Goal: Task Accomplishment & Management: Manage account settings

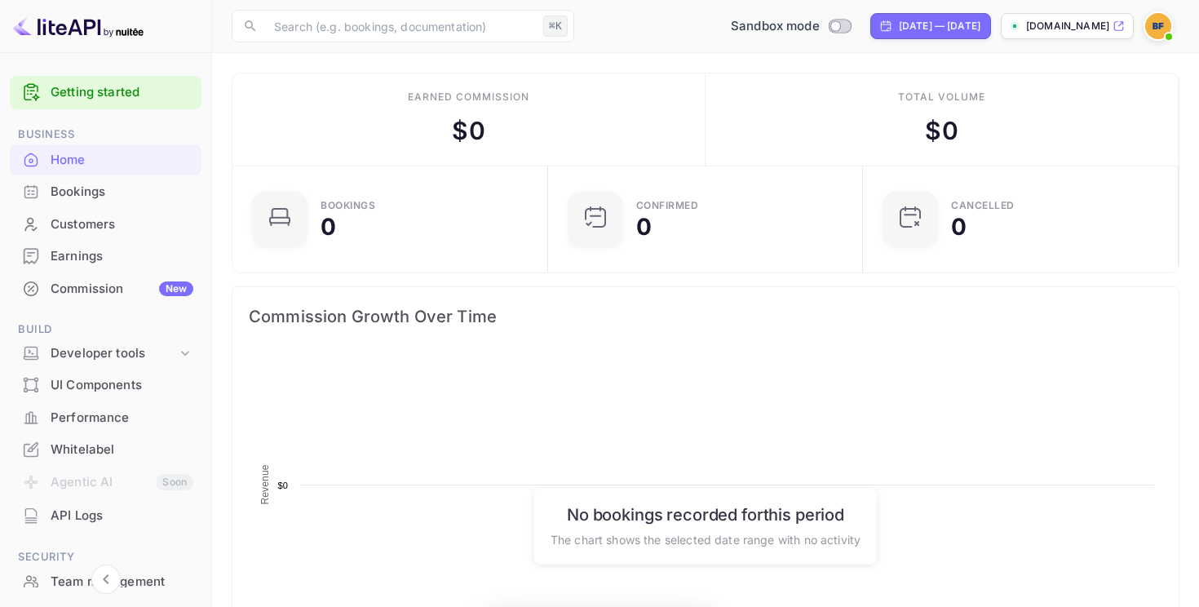
scroll to position [265, 306]
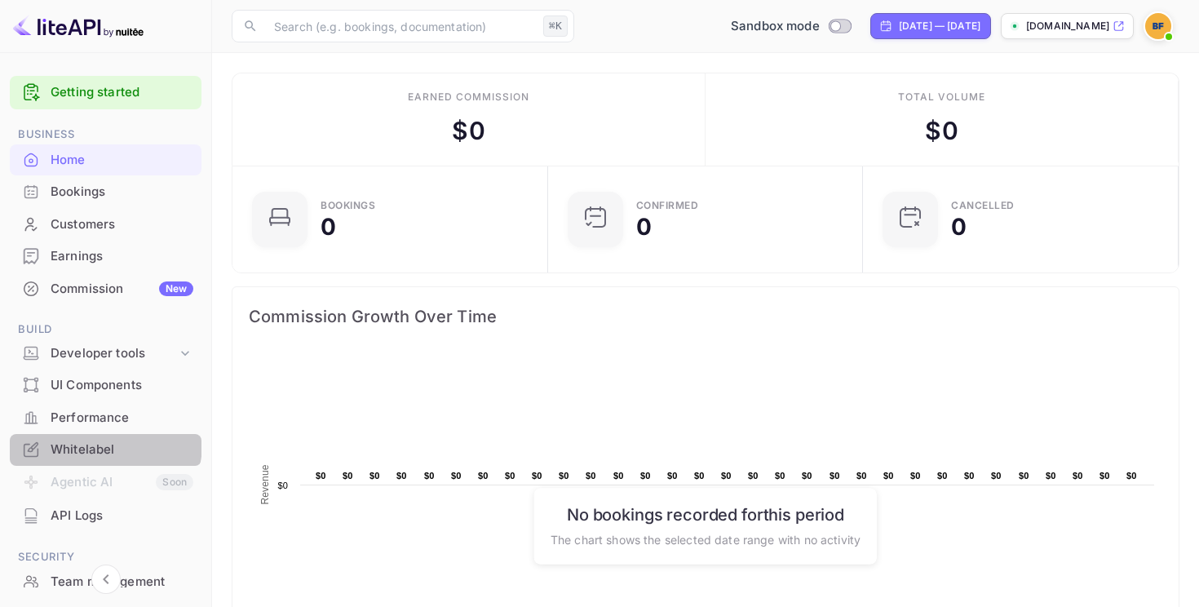
click at [104, 444] on div "Whitelabel" at bounding box center [122, 450] width 143 height 19
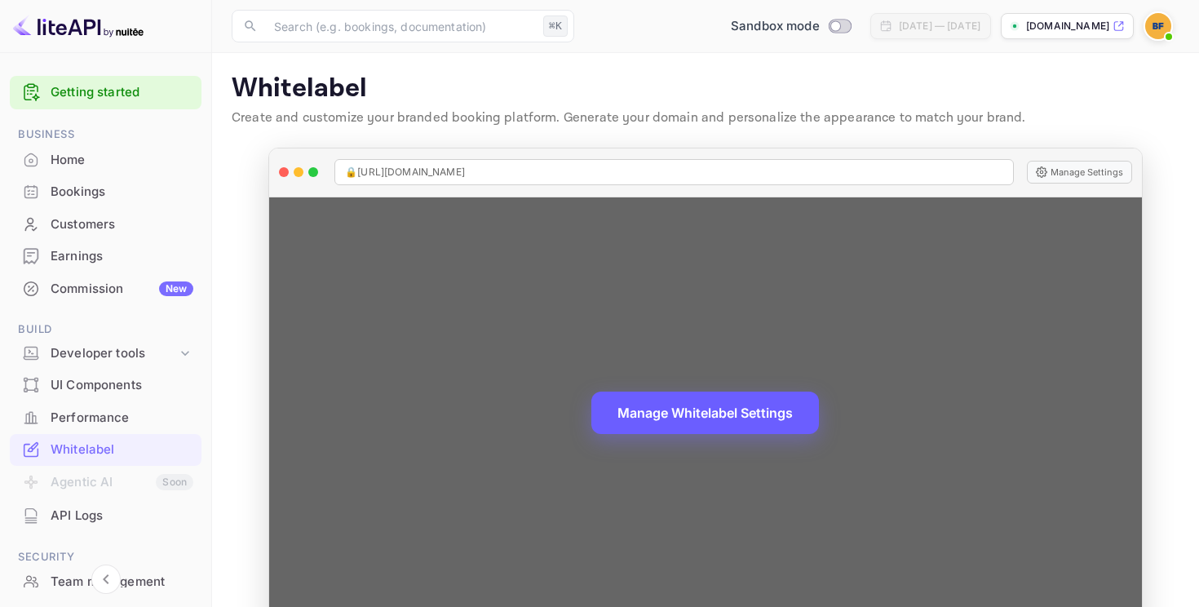
click at [765, 405] on button "Manage Whitelabel Settings" at bounding box center [706, 413] width 228 height 42
click at [739, 414] on button "Manage Whitelabel Settings" at bounding box center [706, 413] width 228 height 42
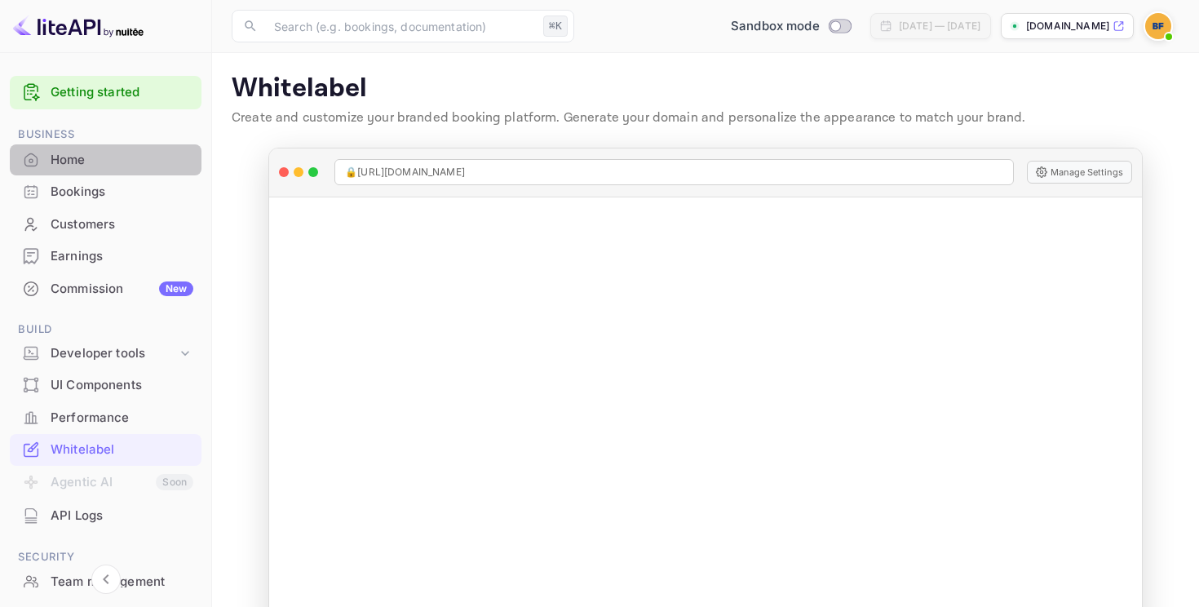
click at [108, 153] on div "Home" at bounding box center [122, 160] width 143 height 19
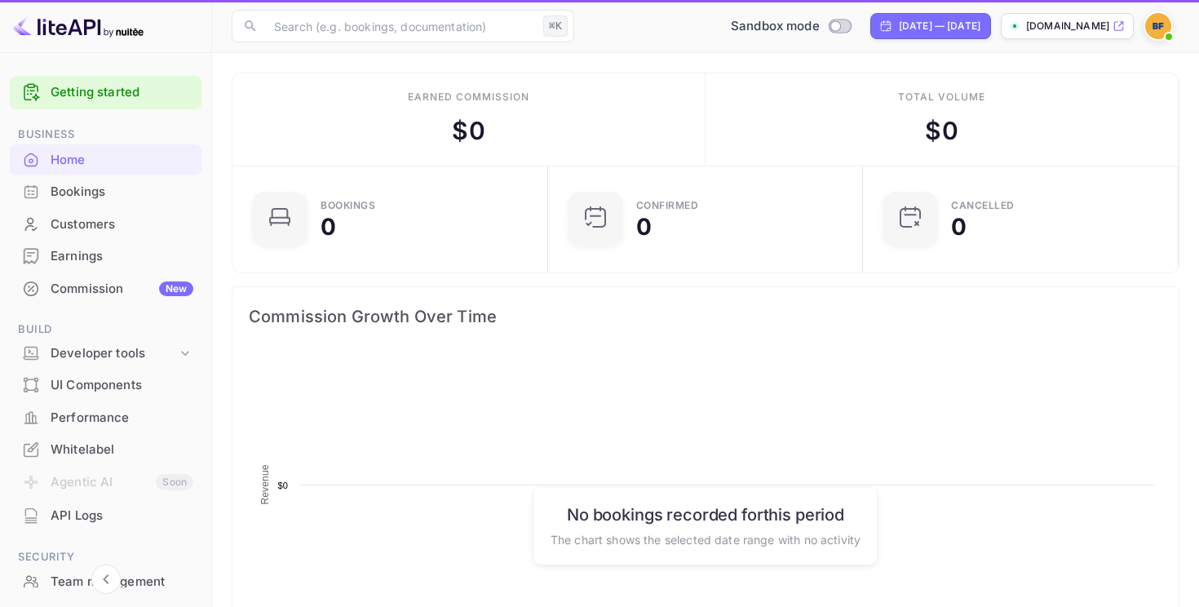
scroll to position [265, 306]
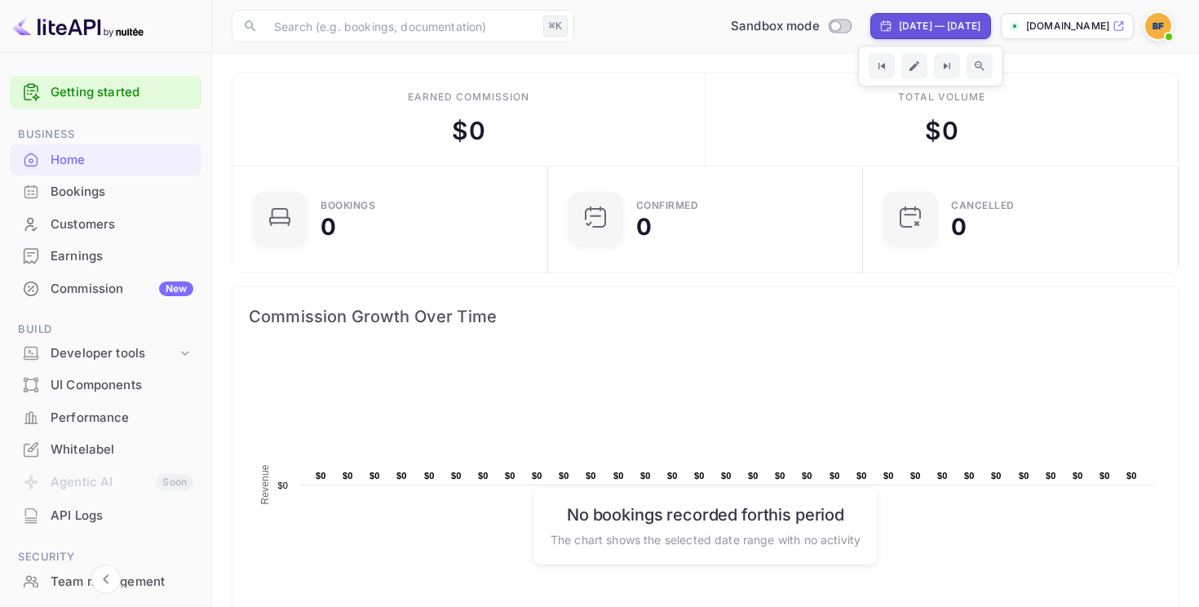
click at [1164, 35] on span at bounding box center [1169, 37] width 16 height 16
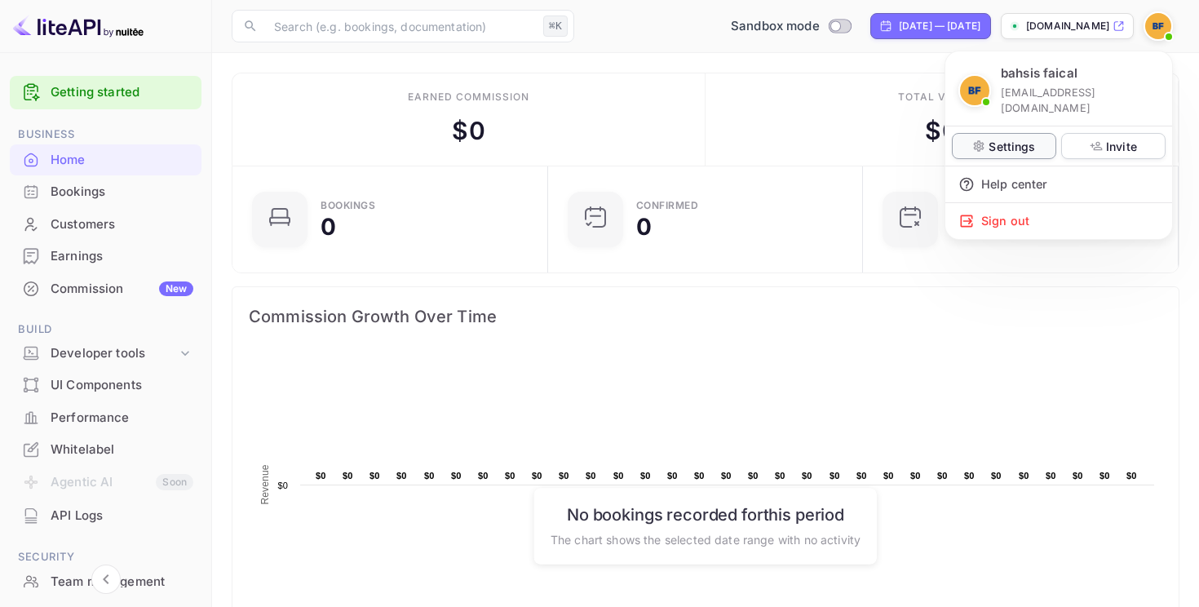
click at [1027, 138] on p "Settings" at bounding box center [1012, 146] width 47 height 17
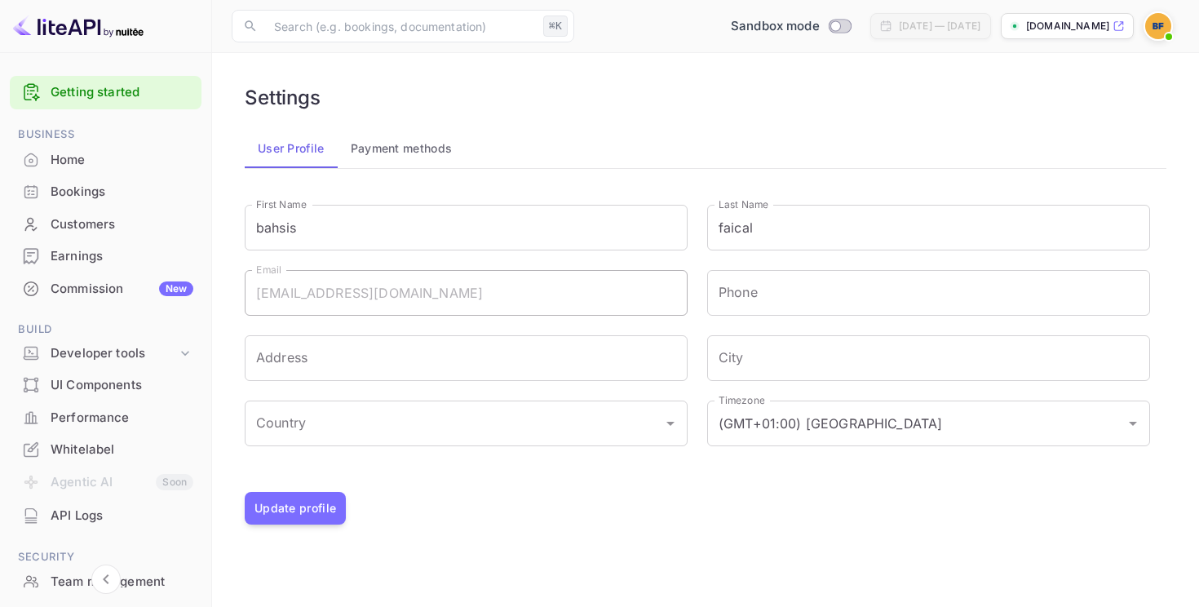
click at [385, 152] on button "Payment methods" at bounding box center [402, 148] width 128 height 39
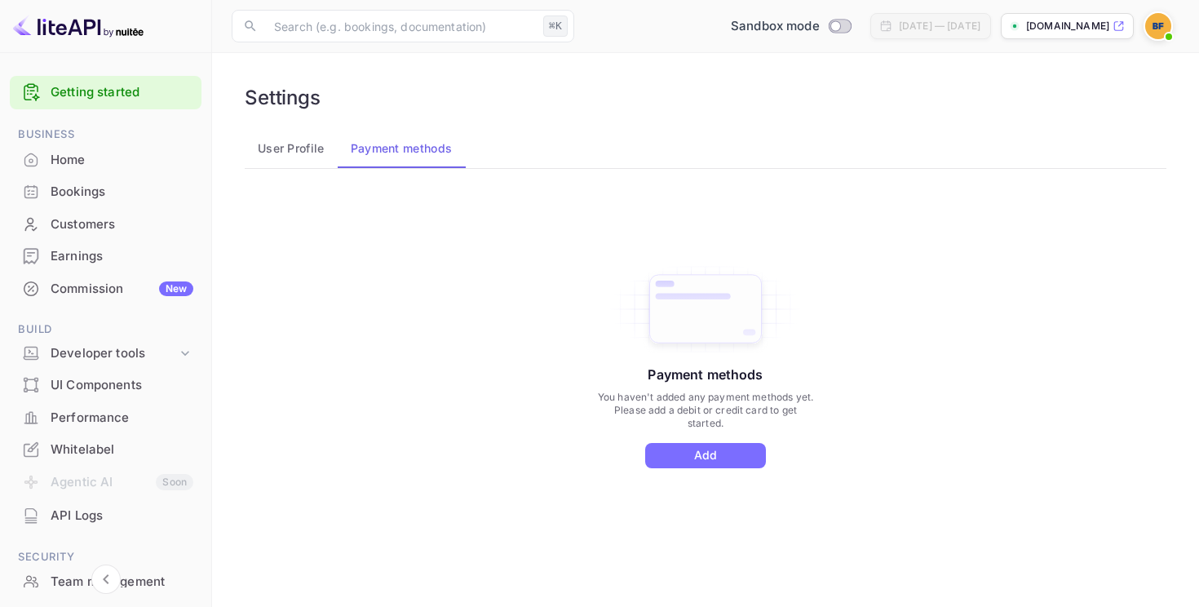
click at [292, 159] on button "User Profile" at bounding box center [291, 148] width 93 height 39
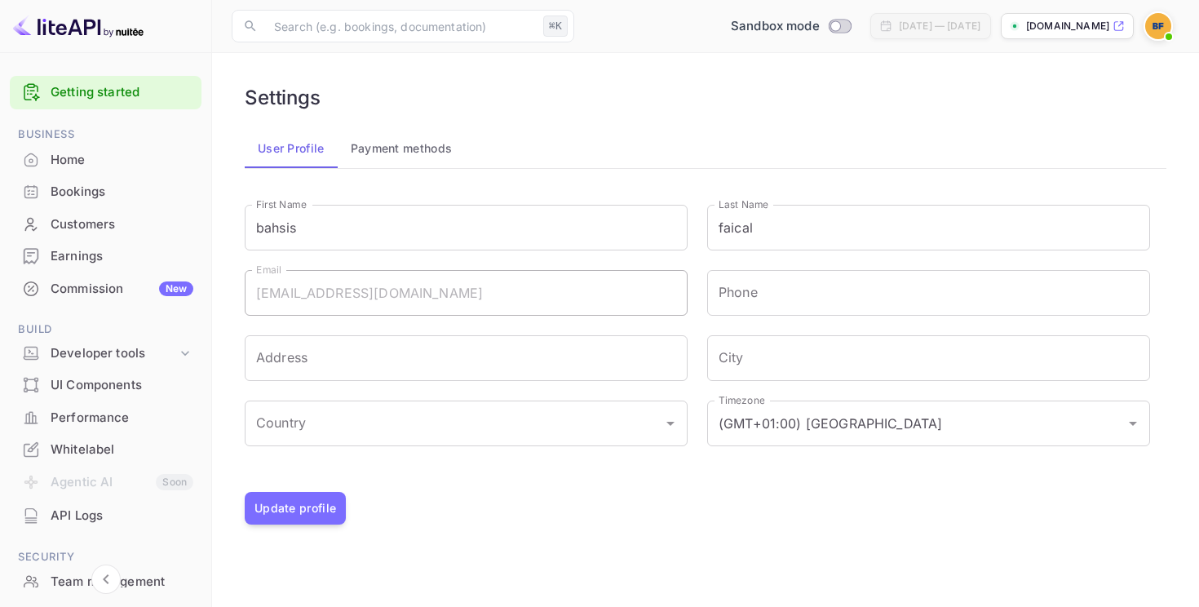
click at [92, 452] on div "Whitelabel" at bounding box center [122, 450] width 143 height 19
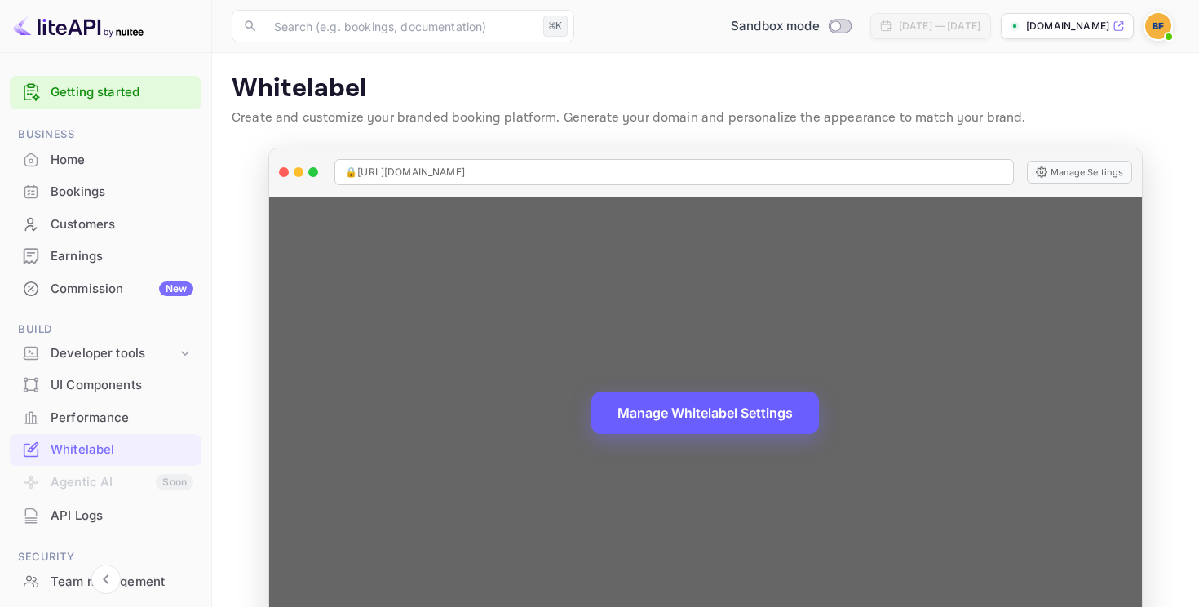
click at [684, 401] on button "Manage Whitelabel Settings" at bounding box center [706, 413] width 228 height 42
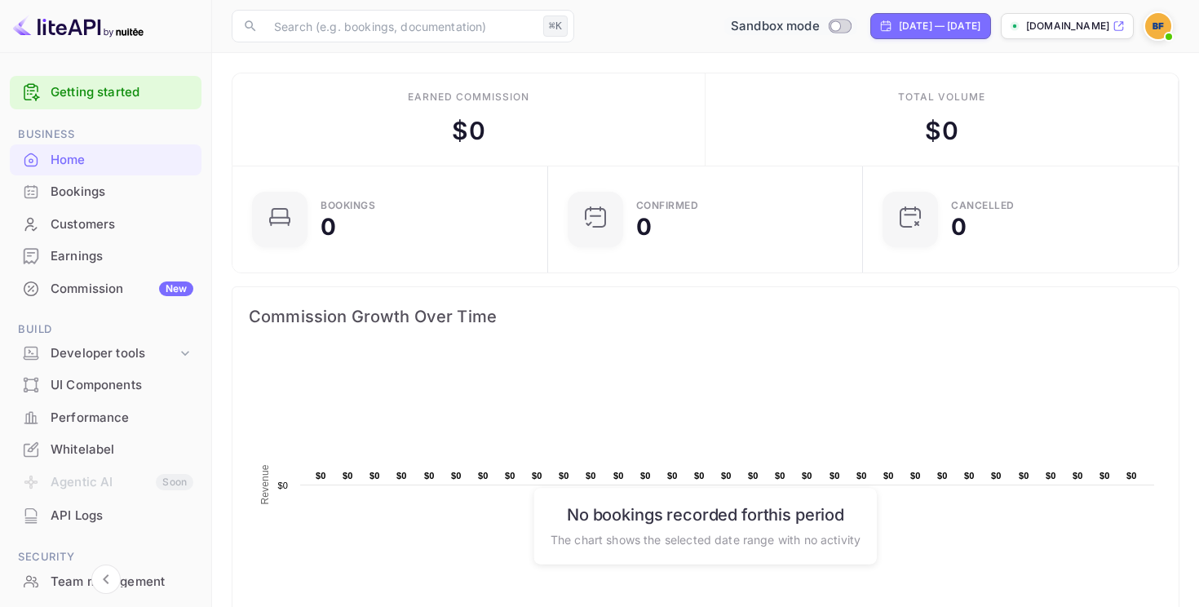
click at [741, 26] on span "Sandbox mode" at bounding box center [775, 26] width 89 height 19
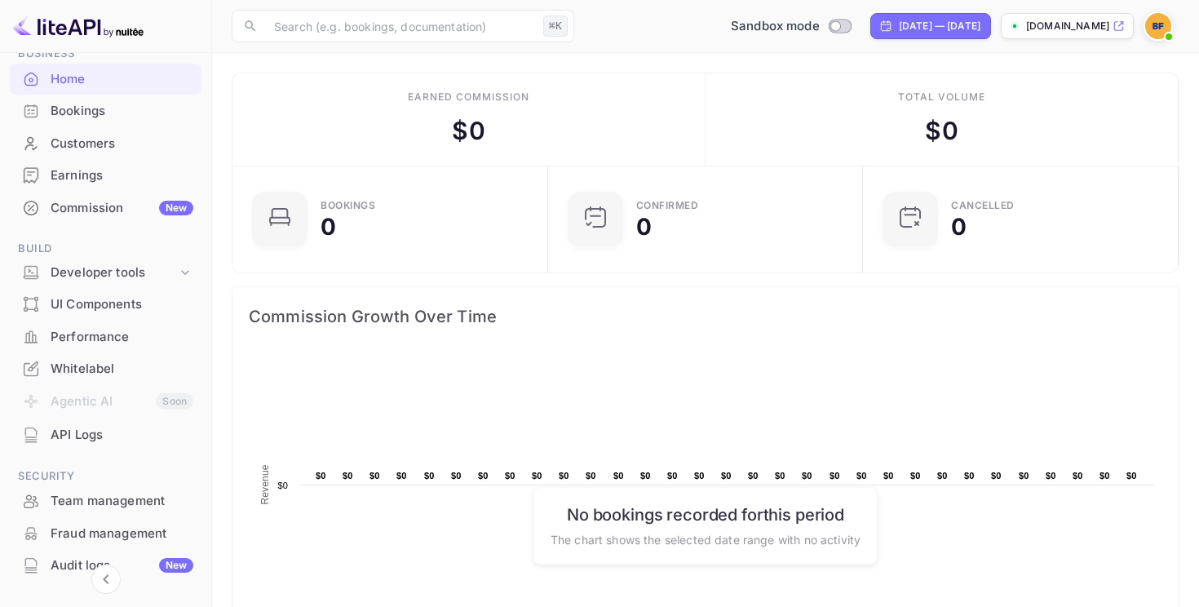
scroll to position [55, 0]
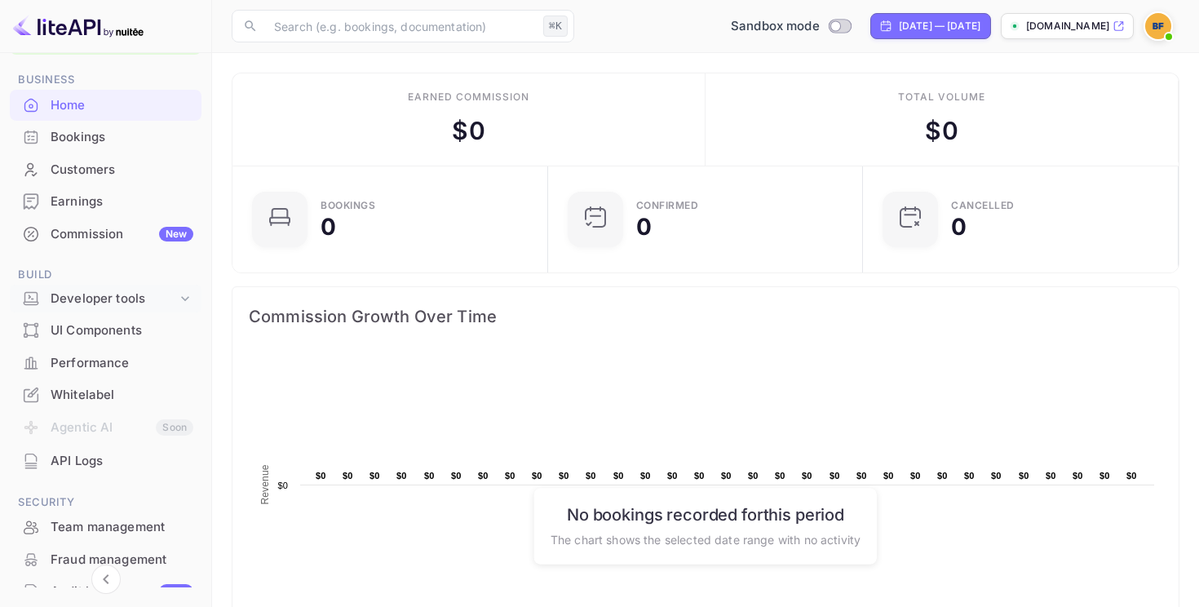
click at [116, 293] on div "Developer tools" at bounding box center [114, 299] width 126 height 19
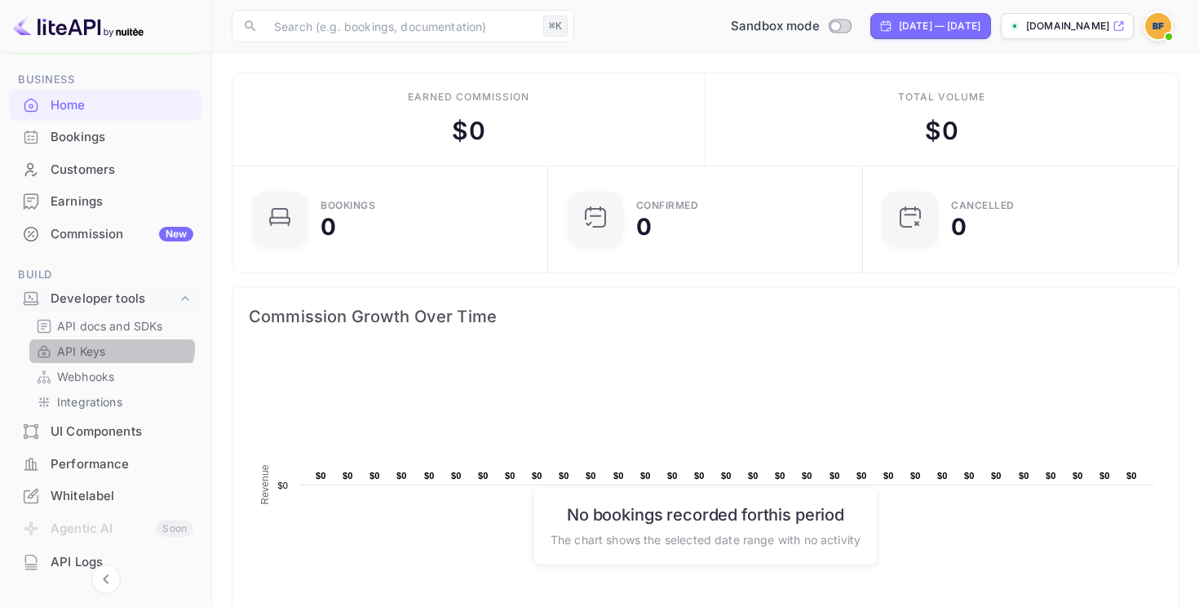
click at [109, 340] on div "API Keys" at bounding box center [112, 351] width 166 height 24
click at [101, 346] on p "API Keys" at bounding box center [81, 351] width 48 height 17
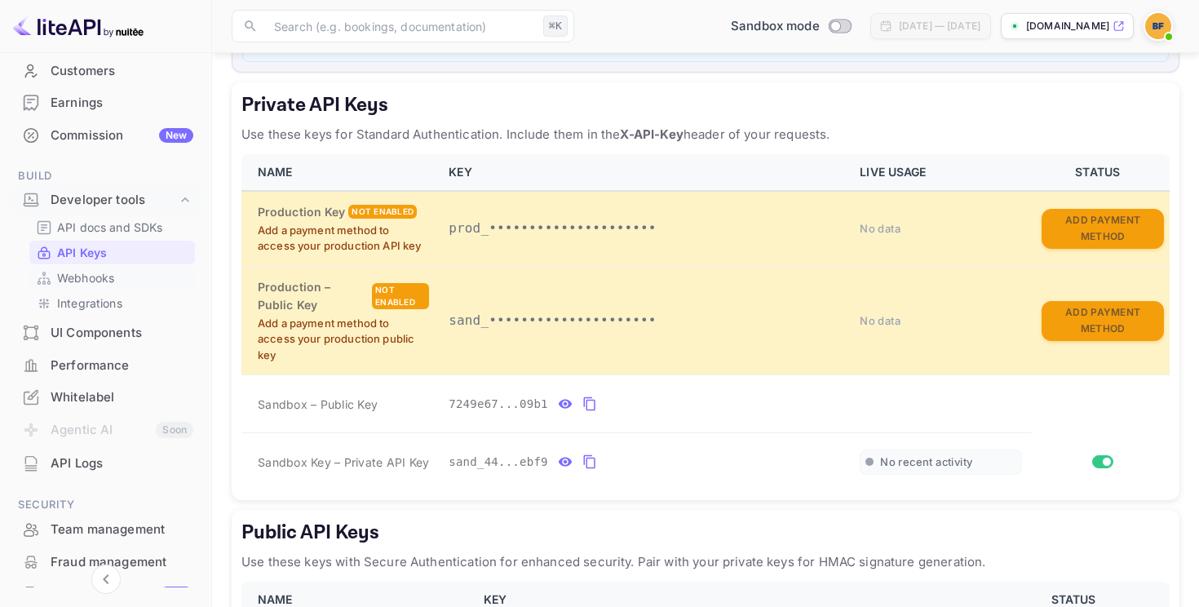
scroll to position [255, 0]
